Goal: Information Seeking & Learning: Find specific fact

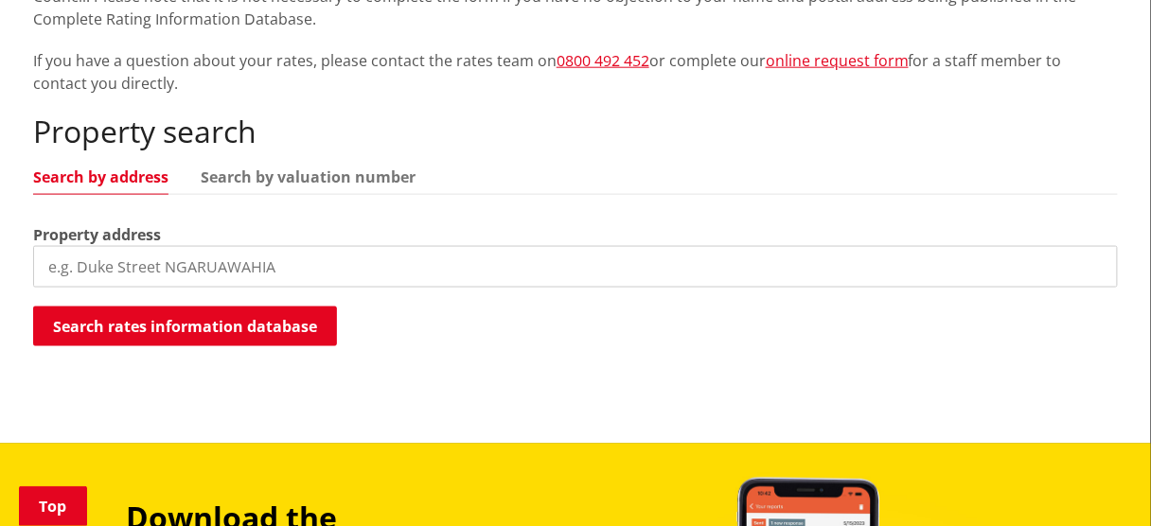
scroll to position [516, 0]
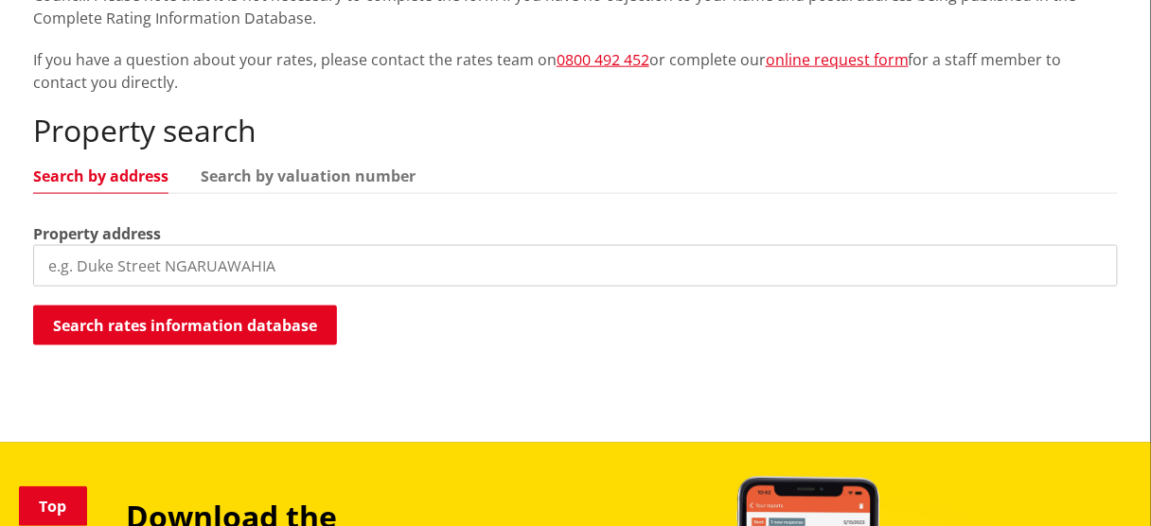
click at [241, 262] on input "search" at bounding box center [575, 266] width 1085 height 42
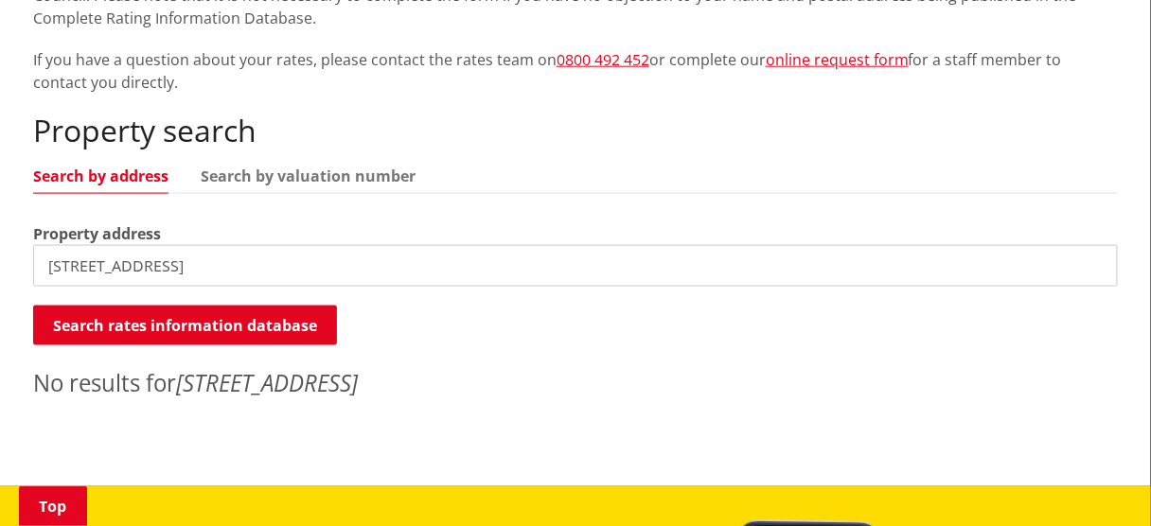
click at [298, 264] on input "170 Great South Road, ngaruawahia" at bounding box center [575, 266] width 1085 height 42
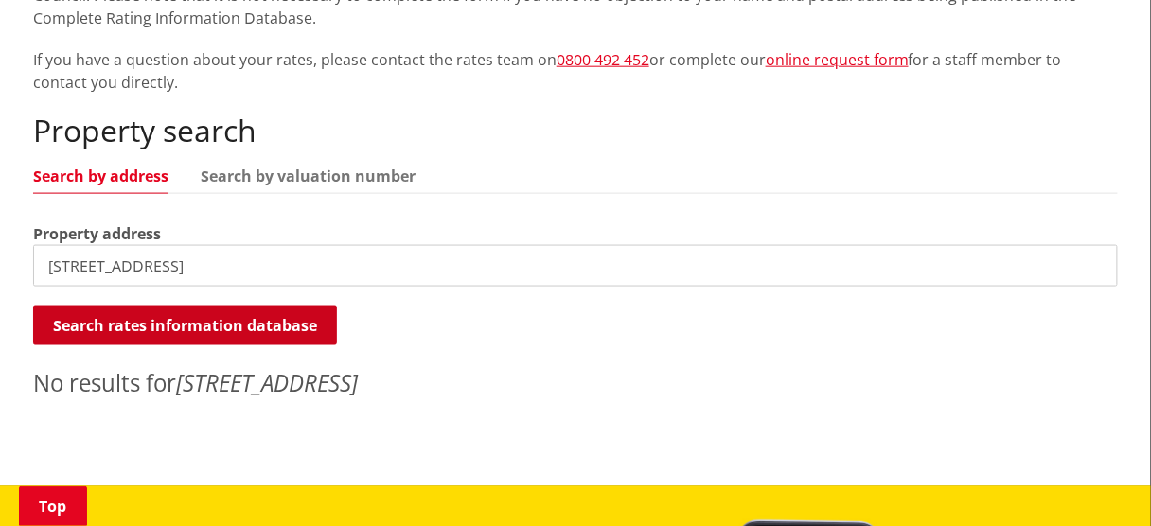
type input "170 Great South Road"
click at [279, 323] on button "Search rates information database" at bounding box center [185, 326] width 304 height 40
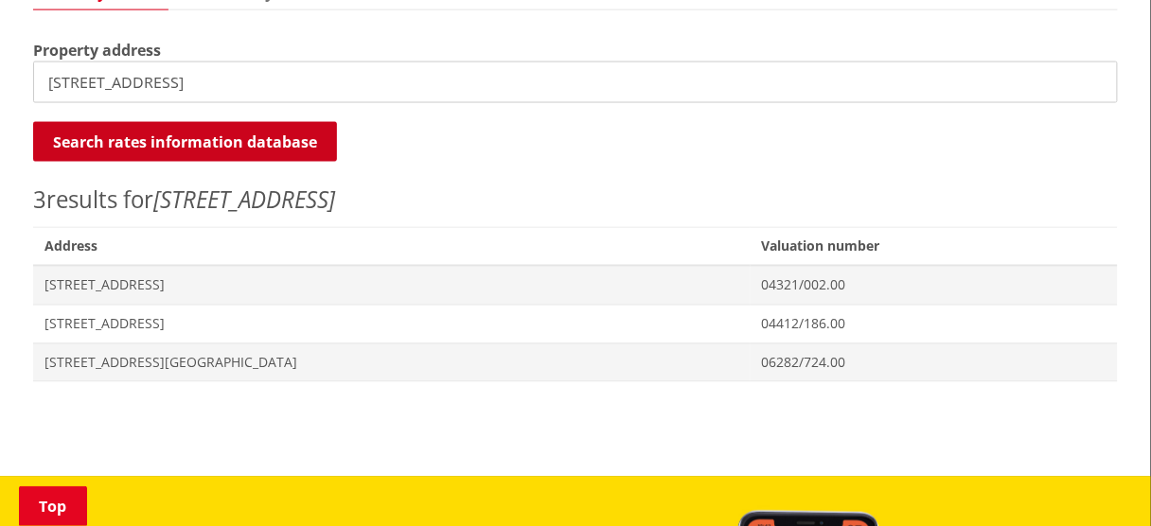
scroll to position [700, 0]
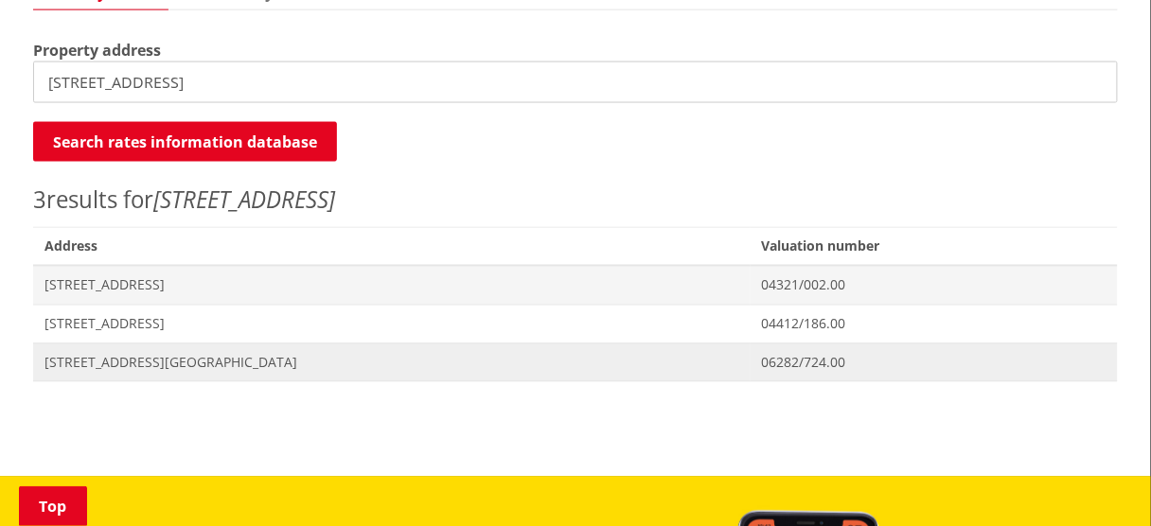
click at [243, 366] on span "[STREET_ADDRESS][GEOGRAPHIC_DATA]" at bounding box center [392, 363] width 695 height 19
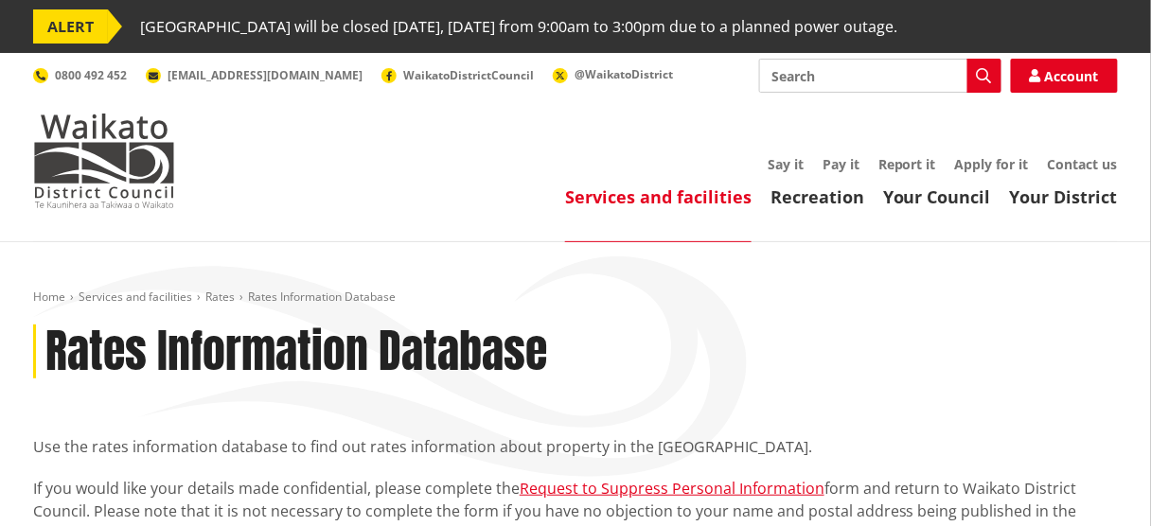
click at [820, 79] on input "Search" at bounding box center [880, 76] width 242 height 34
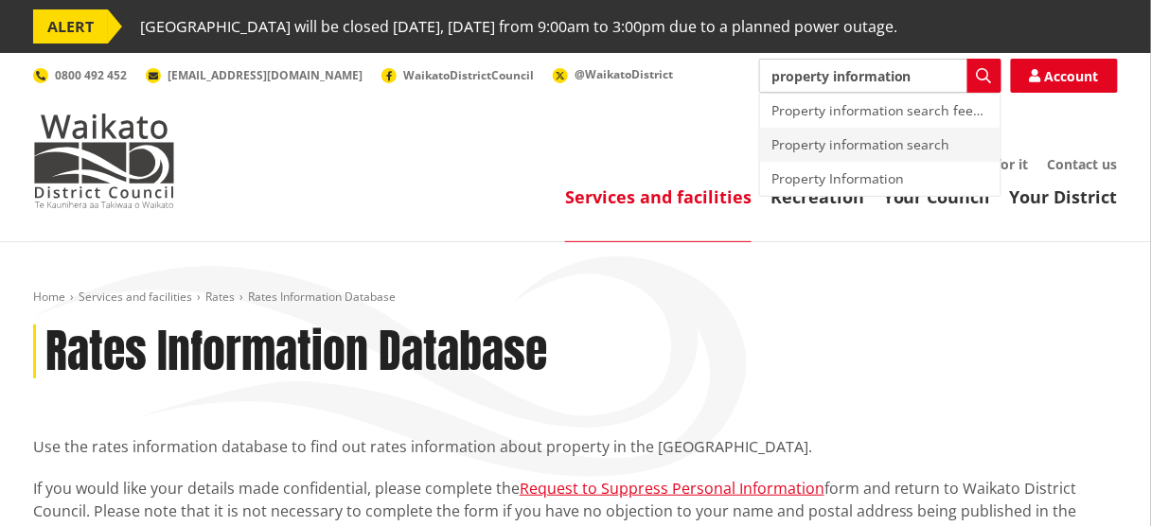
click at [928, 146] on div "Property information search" at bounding box center [880, 145] width 241 height 34
type input "Property information search"
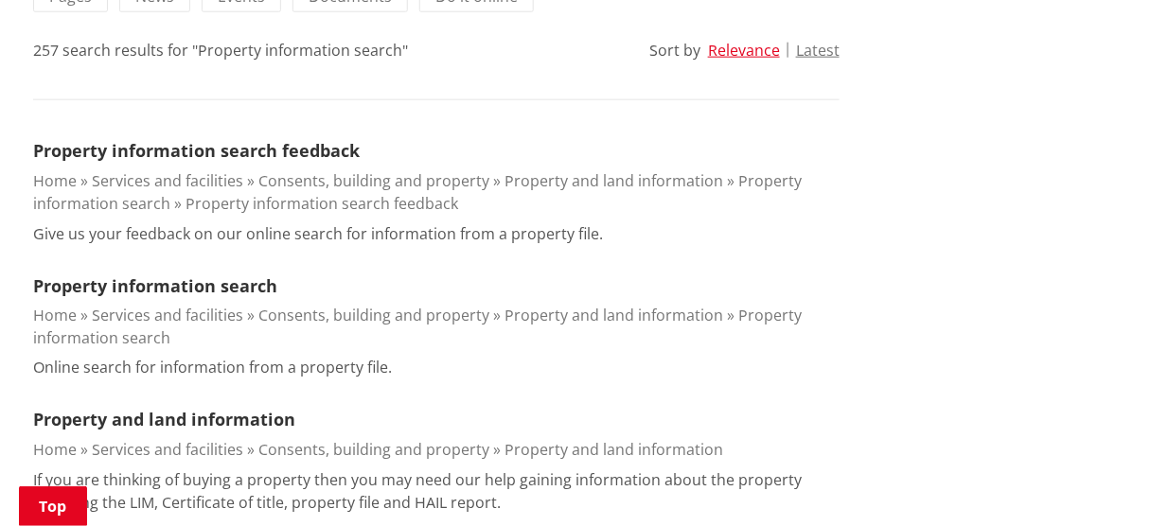
scroll to position [545, 0]
click at [201, 277] on link "Property information search" at bounding box center [155, 285] width 244 height 23
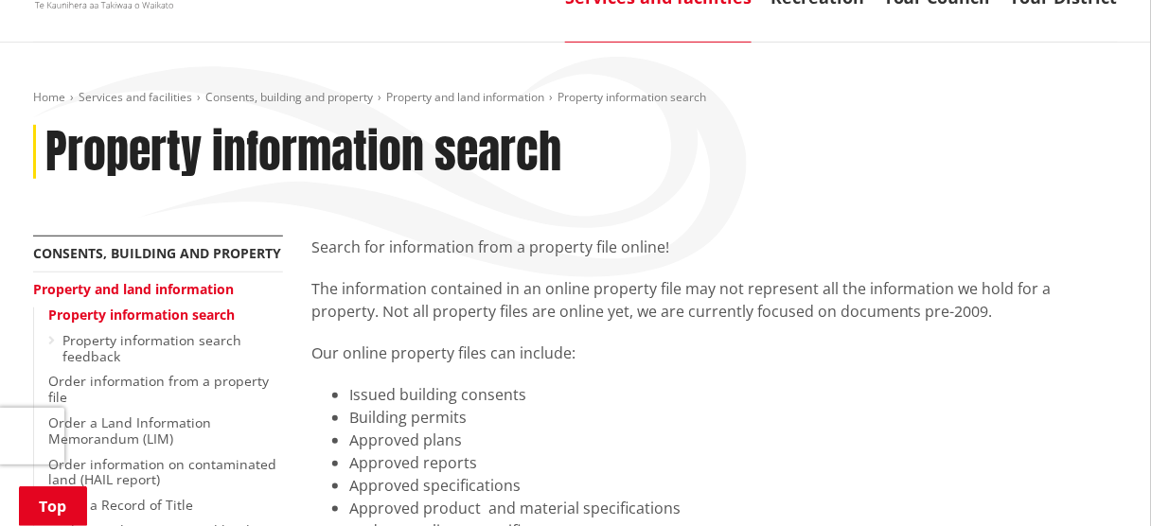
scroll to position [198, 0]
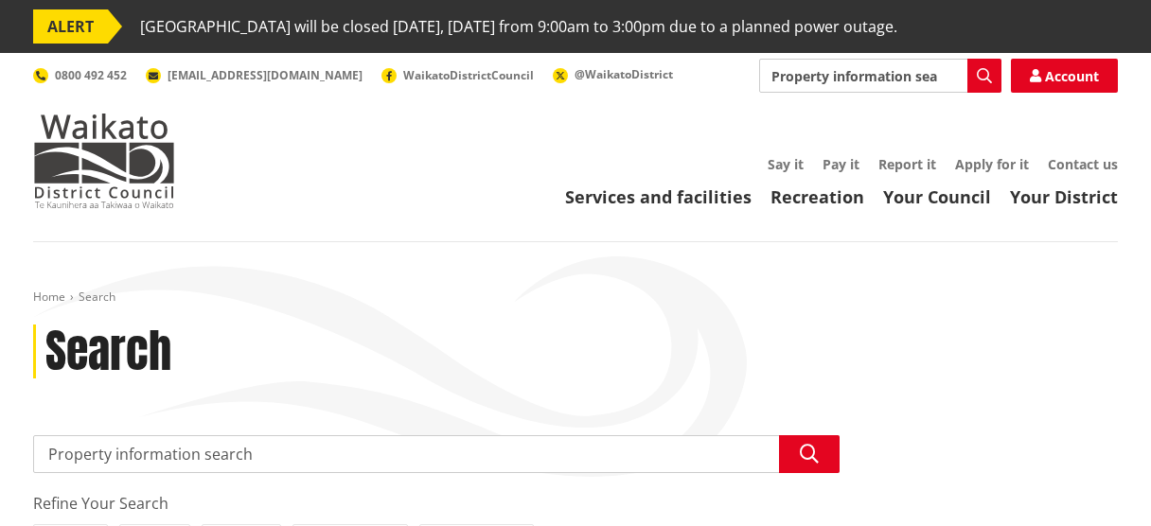
scroll to position [545, 0]
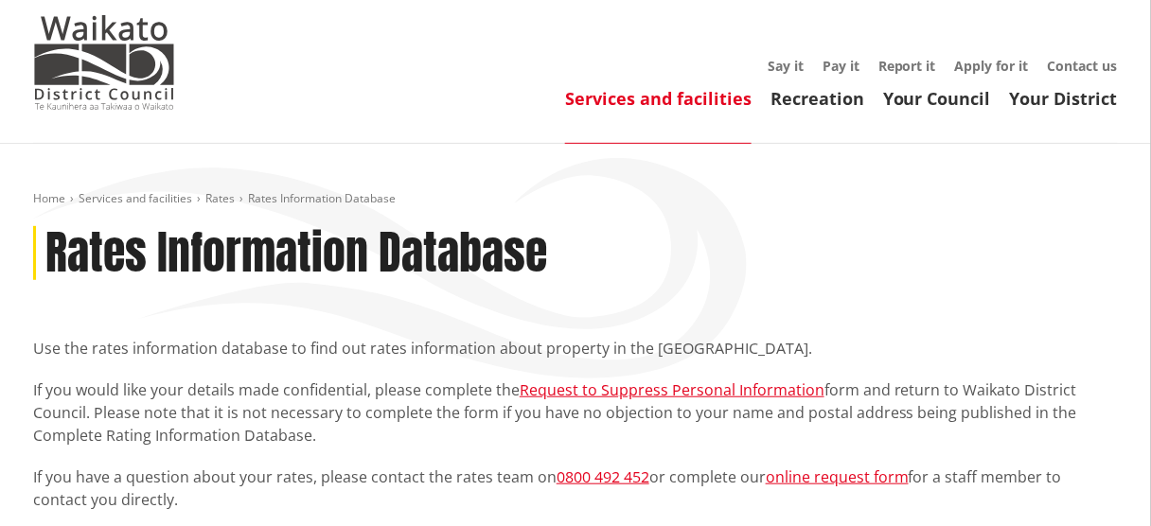
scroll to position [99, 0]
